Goal: Transaction & Acquisition: Purchase product/service

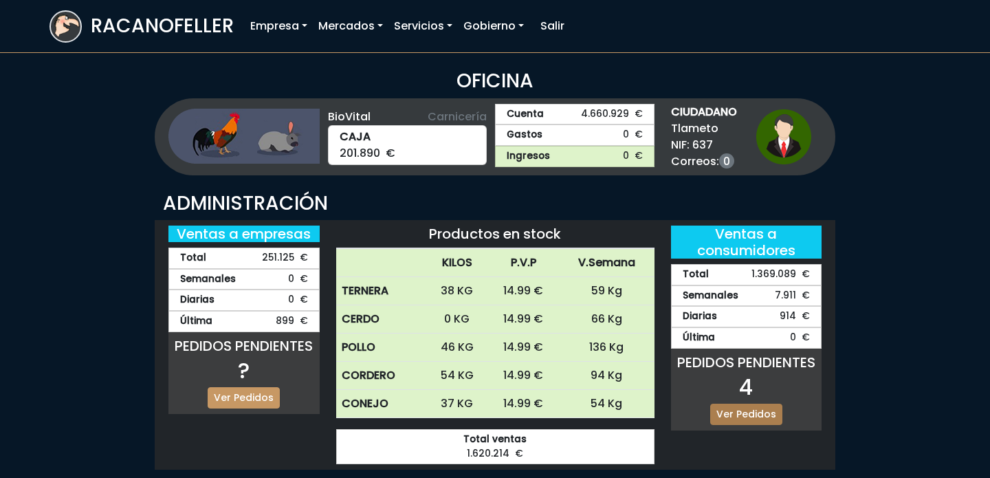
click at [739, 411] on link "Ver Pedidos" at bounding box center [747, 414] width 72 height 21
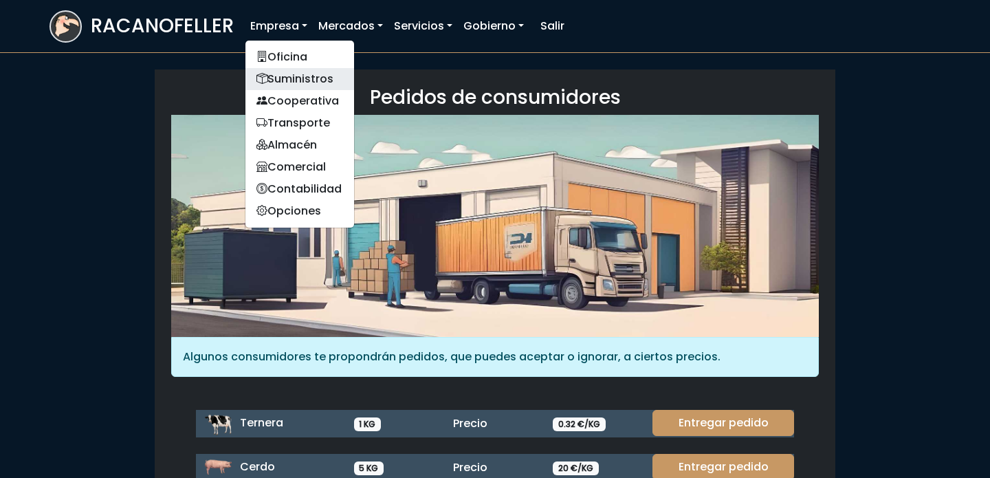
click at [297, 83] on link "Suministros" at bounding box center [300, 79] width 109 height 22
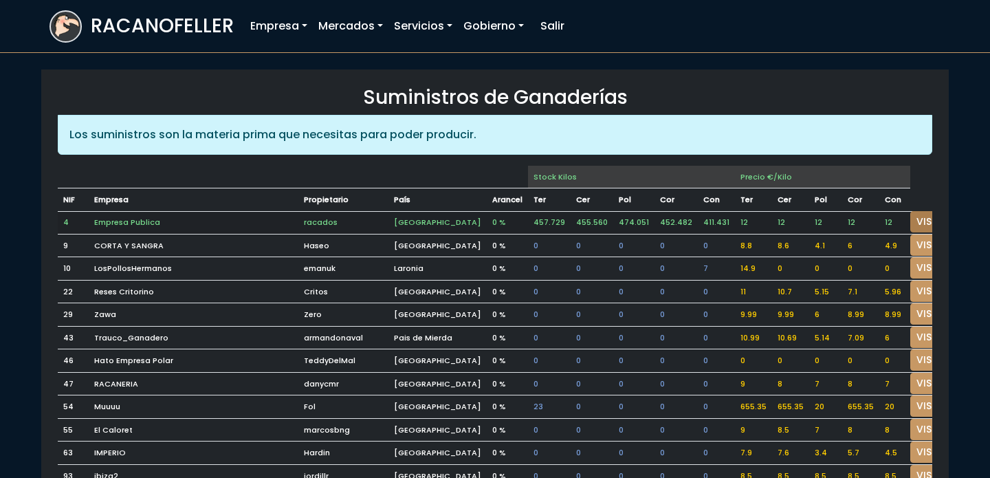
click at [911, 221] on link "VISITAR" at bounding box center [936, 221] width 50 height 21
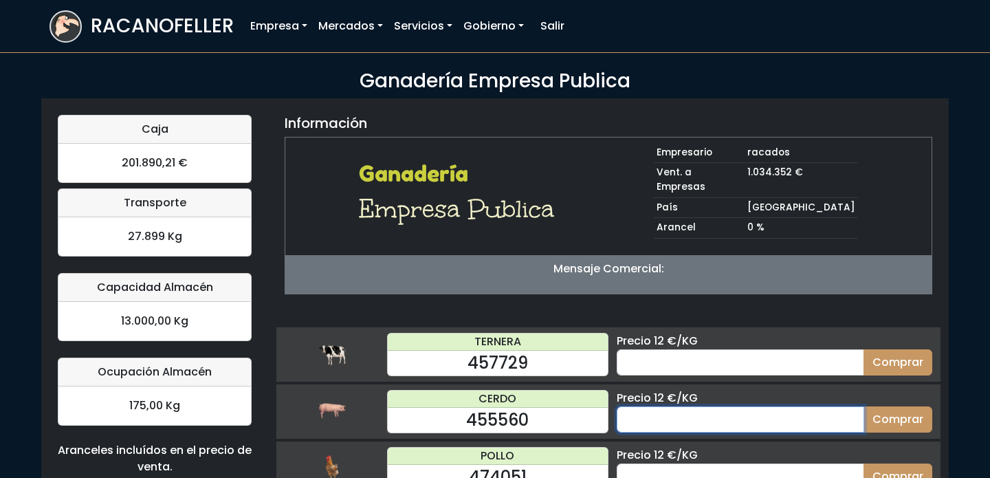
click at [687, 407] on input "number" at bounding box center [741, 420] width 248 height 26
type input "60"
click at [902, 407] on button "Comprar" at bounding box center [898, 420] width 69 height 26
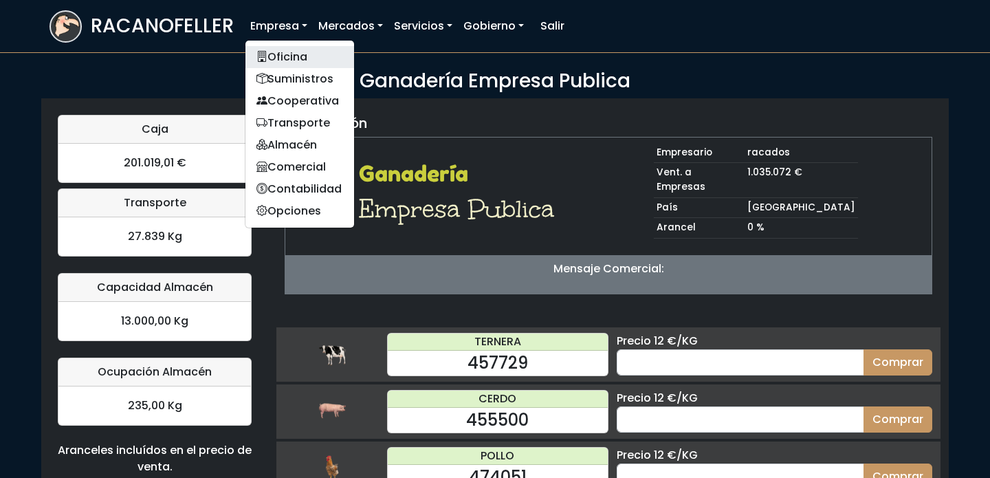
click at [281, 58] on link "Oficina" at bounding box center [300, 57] width 109 height 22
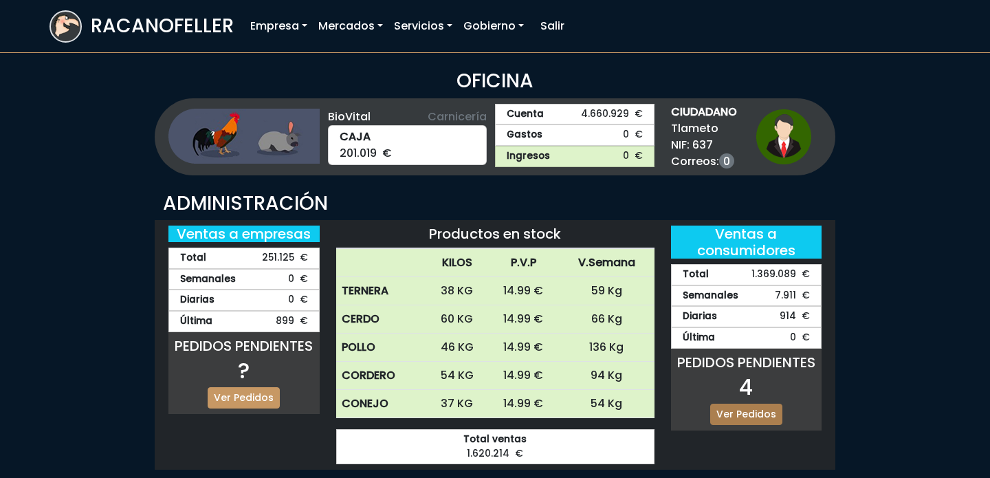
click at [752, 413] on link "Ver Pedidos" at bounding box center [747, 414] width 72 height 21
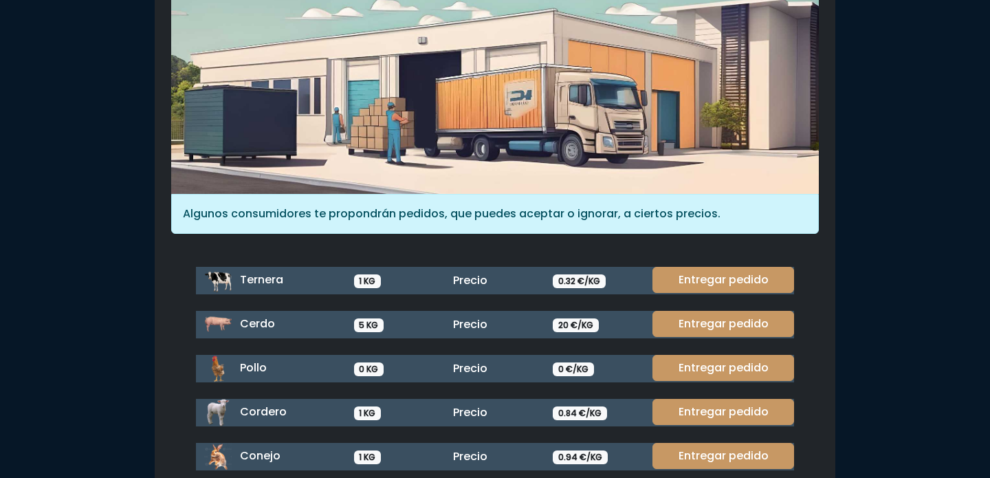
scroll to position [144, 0]
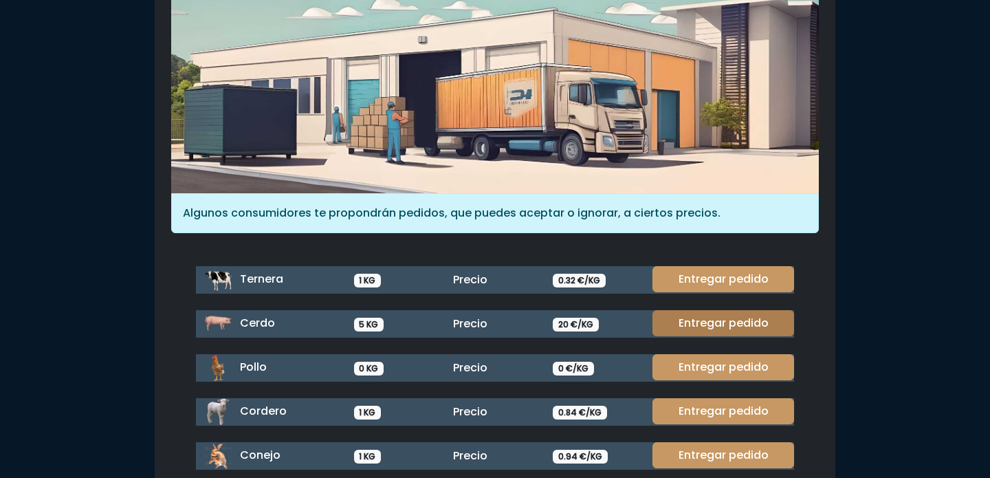
click at [724, 316] on link "Entregar pedido" at bounding box center [724, 323] width 142 height 26
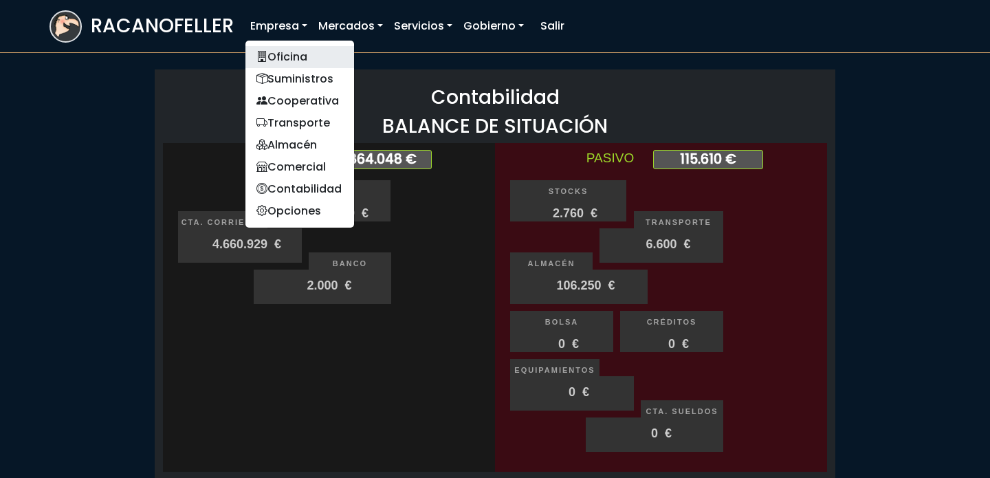
click at [282, 62] on link "Oficina" at bounding box center [300, 57] width 109 height 22
